Goal: Task Accomplishment & Management: Complete application form

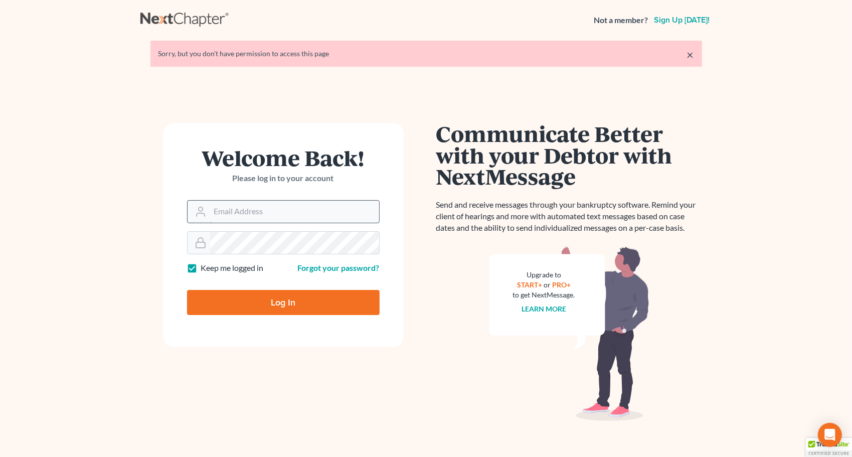
click at [345, 209] on input "Email Address" at bounding box center [294, 211] width 169 height 22
type input "anthony@kischconsumerlaw.com"
type input "Thinking..."
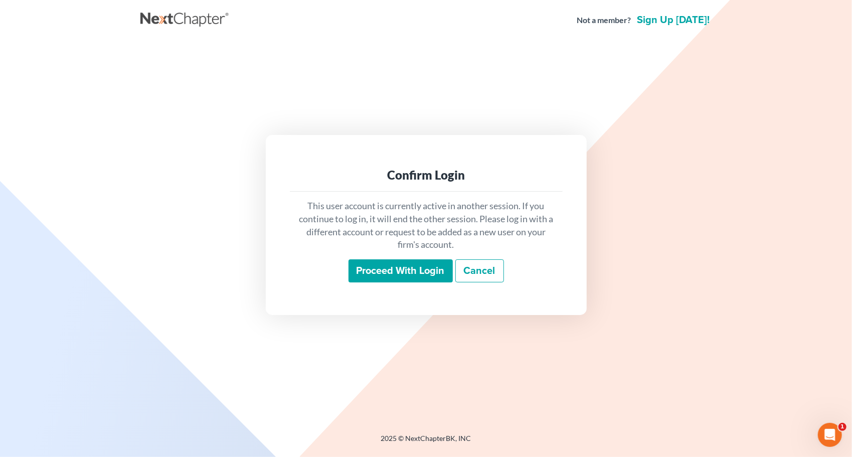
click at [395, 270] on input "Proceed with login" at bounding box center [400, 270] width 104 height 23
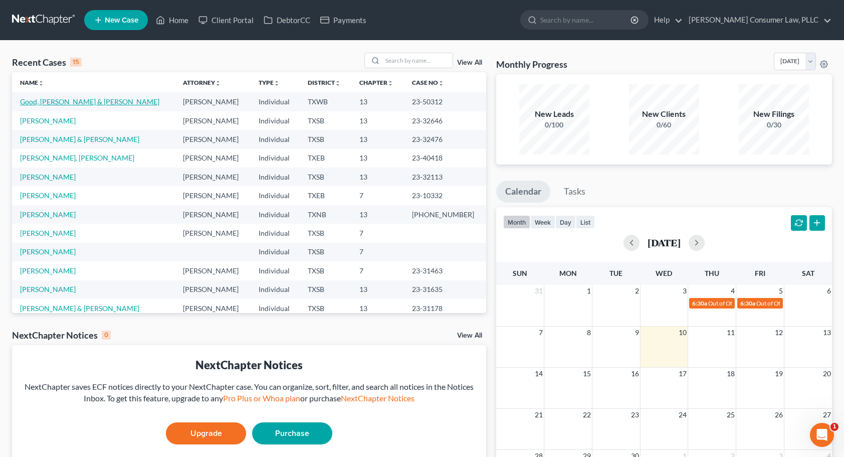
click at [58, 102] on link "Good, [PERSON_NAME] & [PERSON_NAME]" at bounding box center [89, 101] width 139 height 9
select select "4"
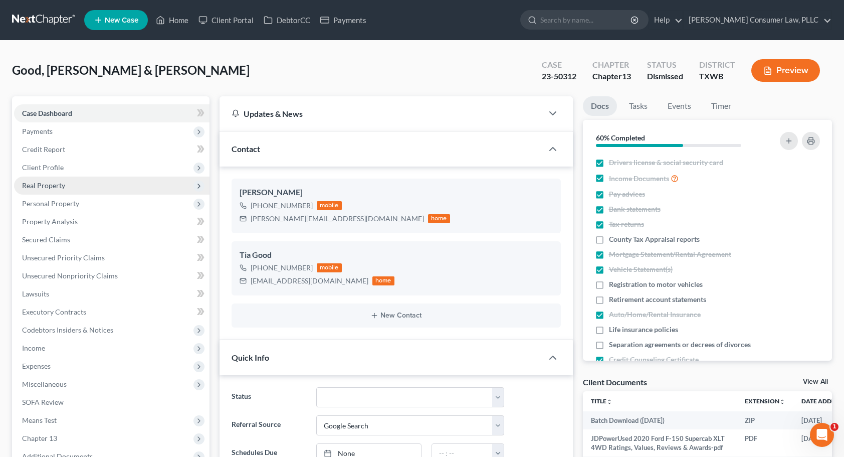
scroll to position [1089, 0]
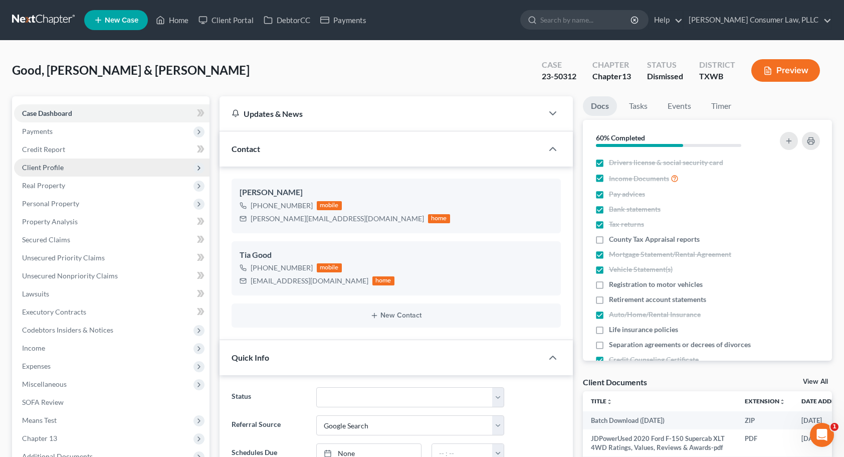
click at [75, 165] on span "Client Profile" at bounding box center [111, 167] width 195 height 18
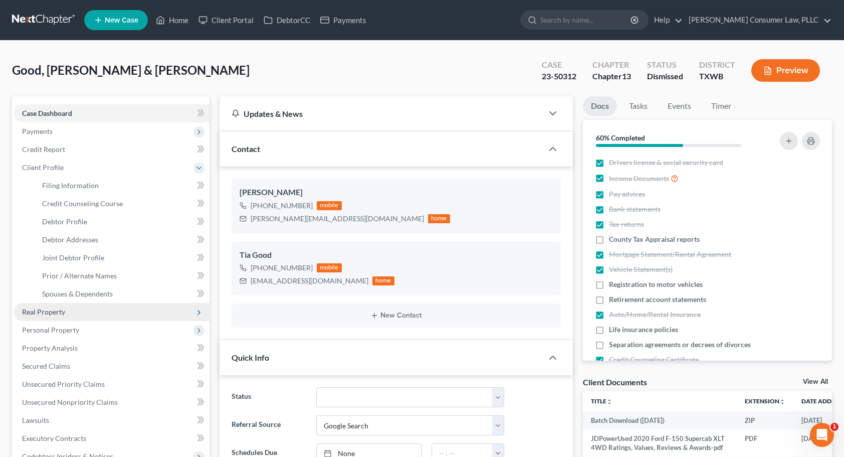
click at [62, 315] on span "Real Property" at bounding box center [111, 312] width 195 height 18
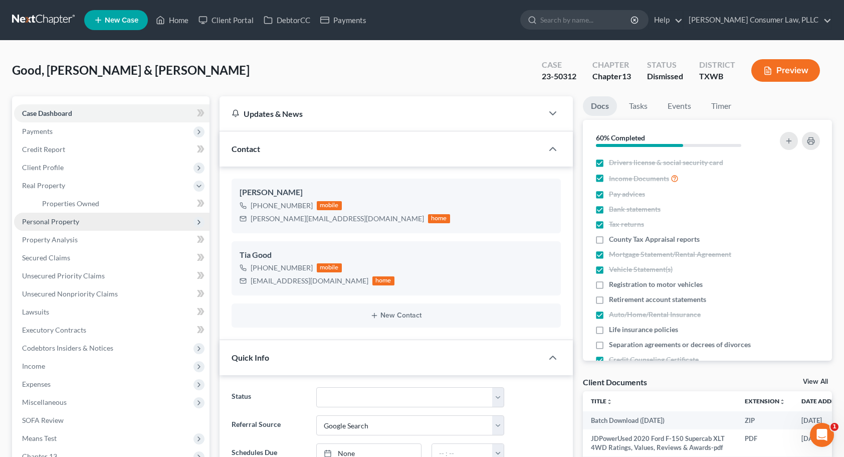
click at [72, 227] on span "Personal Property" at bounding box center [111, 222] width 195 height 18
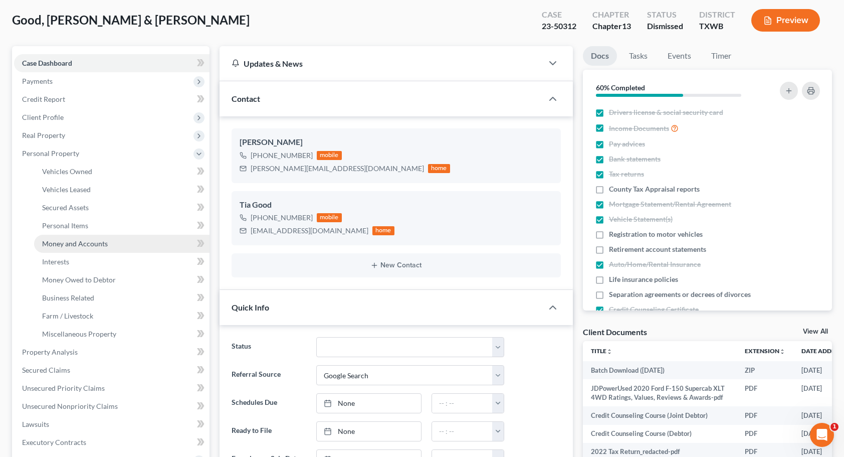
click at [123, 241] on link "Money and Accounts" at bounding box center [121, 244] width 175 height 18
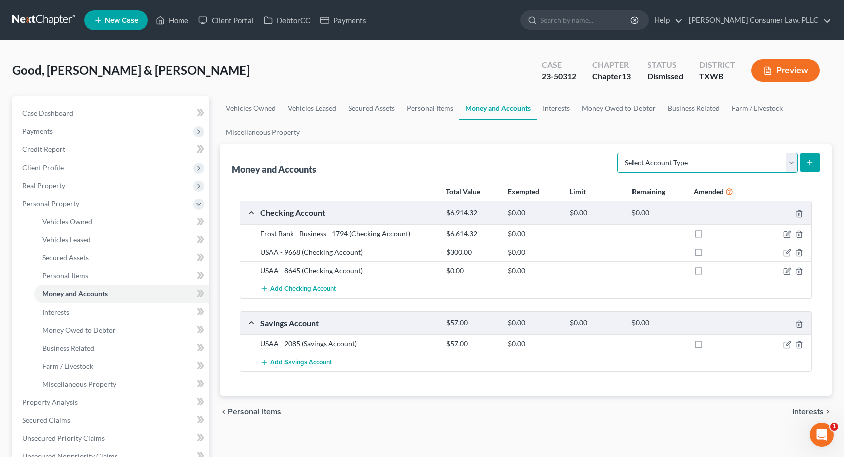
click at [791, 163] on select "Select Account Type Brokerage Cash on Hand Certificates of Deposit Checking Acc…" at bounding box center [708, 162] width 180 height 20
select select "other"
click at [620, 152] on select "Select Account Type Brokerage Cash on Hand Certificates of Deposit Checking Acc…" at bounding box center [708, 162] width 180 height 20
click at [807, 167] on button "submit" at bounding box center [810, 162] width 20 height 20
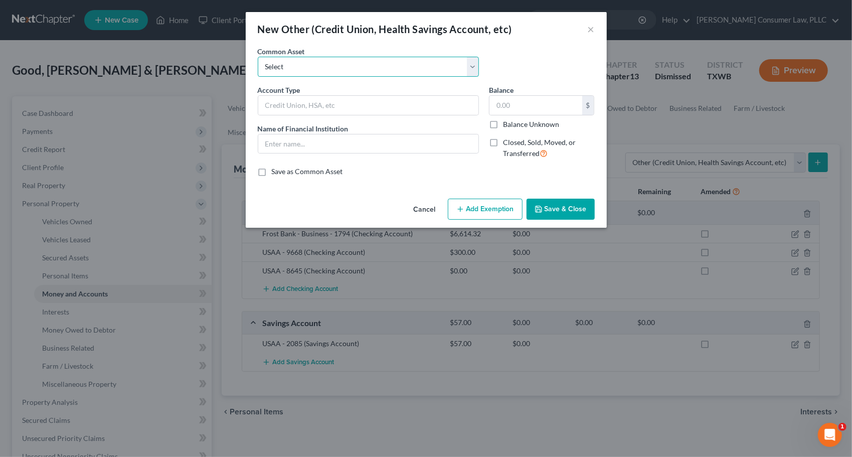
drag, startPoint x: 474, startPoint y: 69, endPoint x: 467, endPoint y: 71, distance: 7.8
click at [474, 69] on select "Select Cash App Account Paypal P2P Money Transfer Services CashApp P2P Money Tr…" at bounding box center [368, 67] width 221 height 20
select select "7"
click at [258, 57] on select "Select Cash App Account Paypal P2P Money Transfer Services CashApp P2P Money Tr…" at bounding box center [368, 67] width 221 height 20
type input "CashApp/P2P Money Transfer Services"
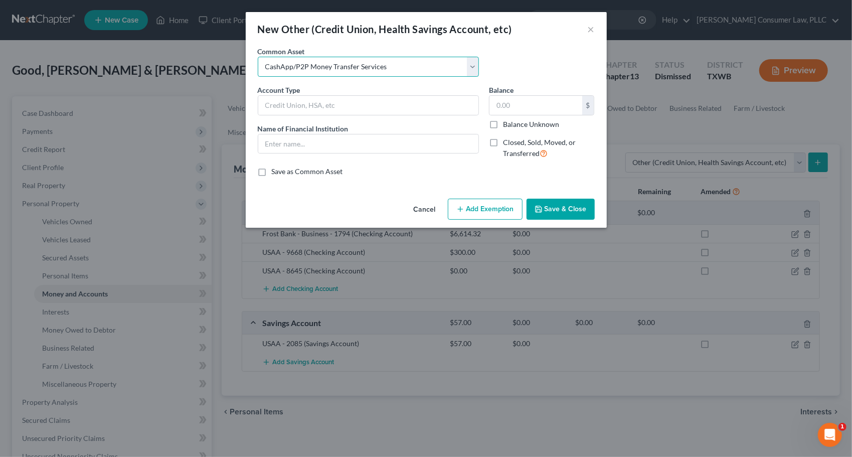
type input "CashApp/P2P Money Transfer Services"
type input "0"
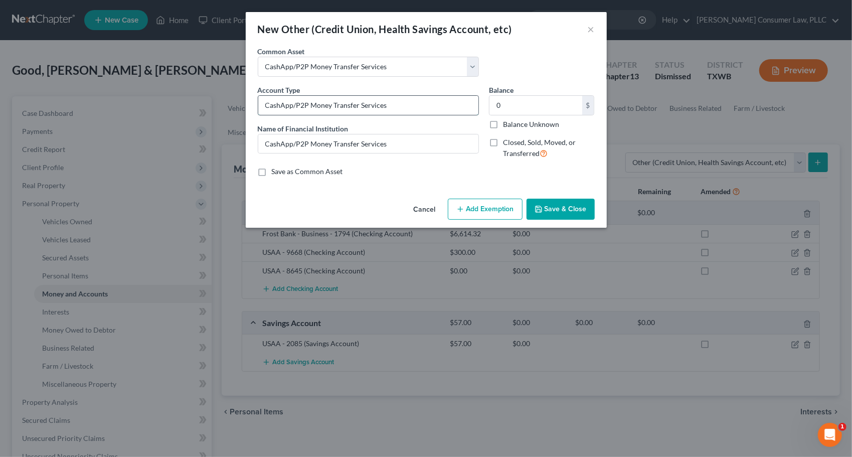
drag, startPoint x: 420, startPoint y: 101, endPoint x: 295, endPoint y: 97, distance: 124.4
click at [261, 97] on input "CashApp/P2P Money Transfer Services" at bounding box center [368, 105] width 220 height 19
click at [475, 71] on select "Select Cash App Account Paypal P2P Money Transfer Services CashApp P2P Money Tr…" at bounding box center [368, 67] width 221 height 20
select select "10"
click at [258, 57] on select "Select Cash App Account Paypal P2P Money Transfer Services CashApp P2P Money Tr…" at bounding box center [368, 67] width 221 height 20
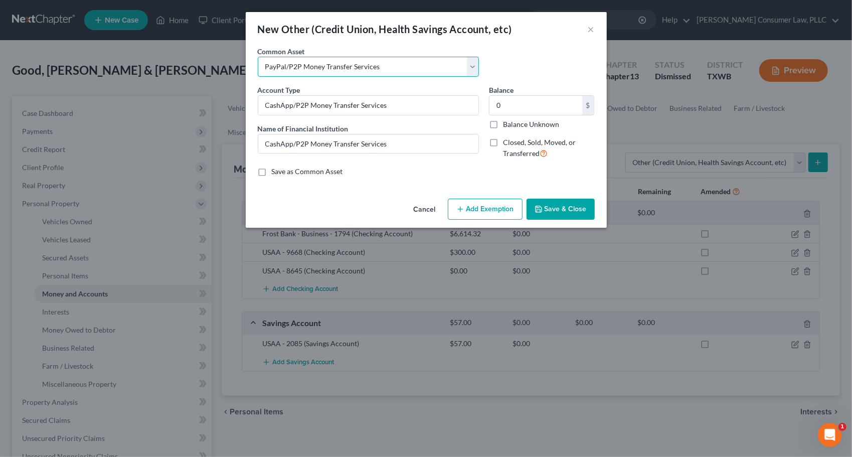
type input "PayPal/P2P Money Transfer Services"
drag, startPoint x: 392, startPoint y: 103, endPoint x: 262, endPoint y: 103, distance: 130.8
click at [257, 103] on div "Account Type PayPal/P2P Money Transfer Services Name of Financial Institution *…" at bounding box center [368, 126] width 231 height 82
click at [428, 211] on button "Cancel" at bounding box center [424, 209] width 38 height 20
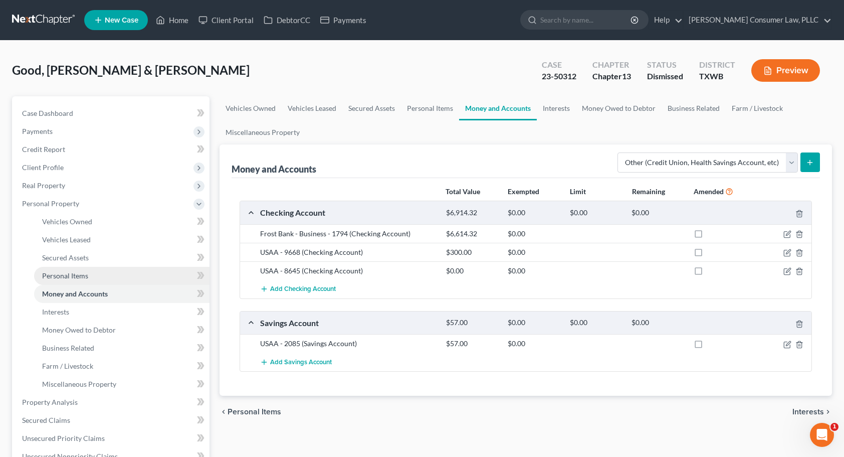
click at [114, 276] on link "Personal Items" at bounding box center [121, 276] width 175 height 18
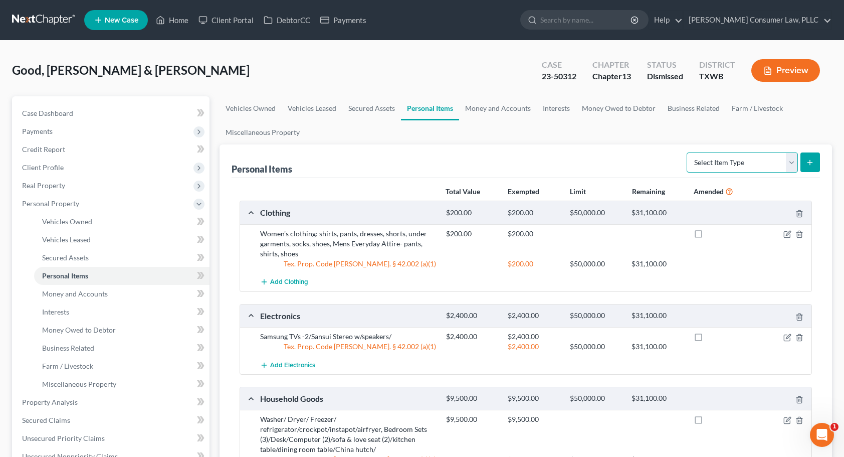
drag, startPoint x: 793, startPoint y: 160, endPoint x: 786, endPoint y: 161, distance: 7.2
click at [793, 160] on select "Select Item Type Clothing Collectibles Of Value Electronics Firearms Household …" at bounding box center [742, 162] width 111 height 20
select select "clothing"
click at [688, 152] on select "Select Item Type Clothing Collectibles Of Value Electronics Firearms Household …" at bounding box center [742, 162] width 111 height 20
click at [812, 162] on line "submit" at bounding box center [810, 162] width 5 height 0
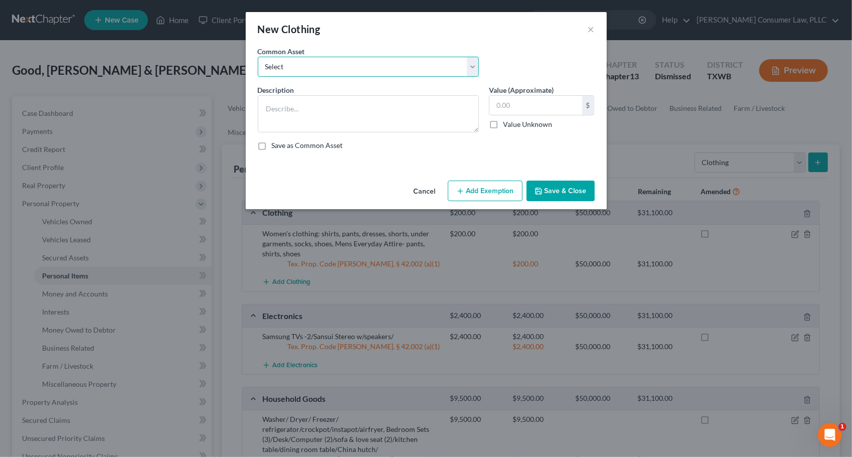
click at [477, 67] on select "Select Women's clothing: shirts, pants, dresses, skirts, shorts, under garments…" at bounding box center [368, 67] width 221 height 20
select select "4"
click at [258, 57] on select "Select Women's clothing: shirts, pants, dresses, skirts, shorts, under garments…" at bounding box center [368, 67] width 221 height 20
type textarea "Mens Everyday Attire- pants, shirts, shoes"
type input "500.00"
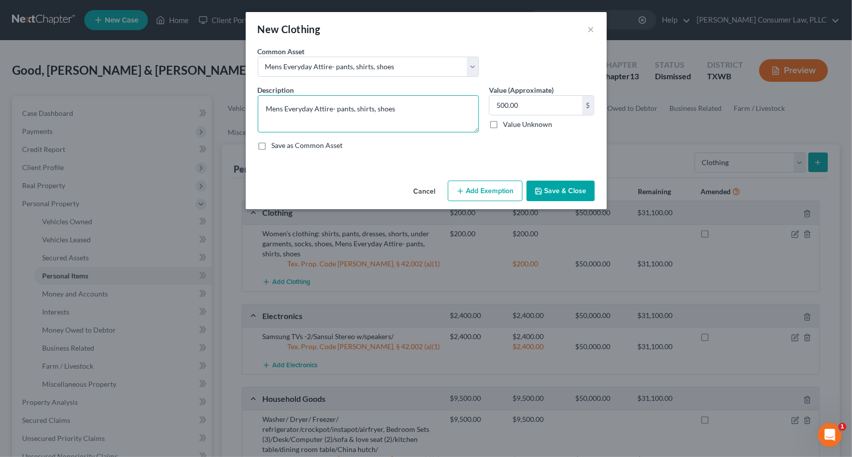
drag, startPoint x: 422, startPoint y: 110, endPoint x: 255, endPoint y: 100, distance: 167.7
click at [255, 100] on div "Description * Mens Everyday Attire- pants, shirts, shoes" at bounding box center [368, 109] width 231 height 48
click at [419, 191] on button "Cancel" at bounding box center [424, 191] width 38 height 20
